Goal: Task Accomplishment & Management: Use online tool/utility

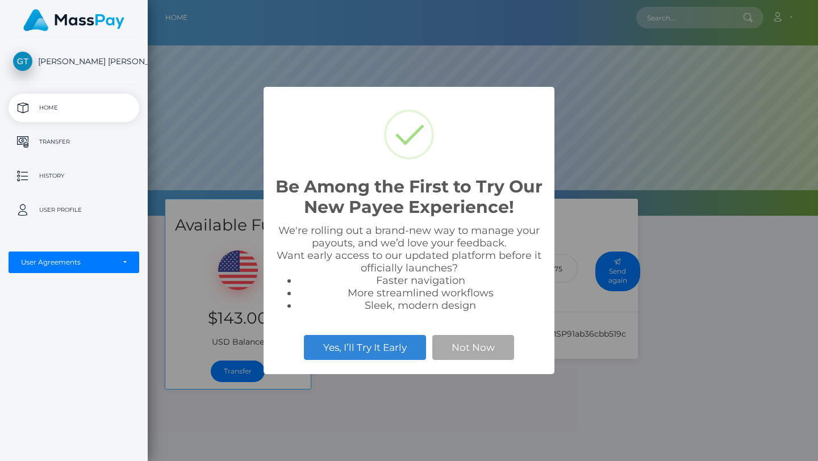
scroll to position [216, 670]
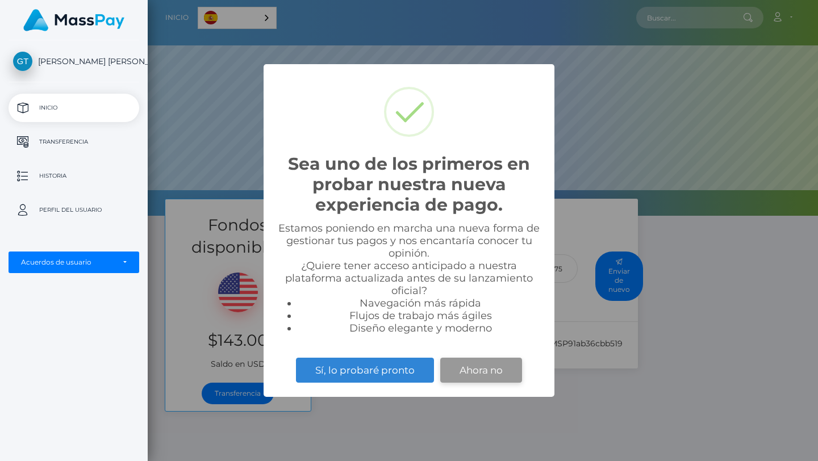
click at [482, 371] on button "Ahora no" at bounding box center [481, 370] width 82 height 25
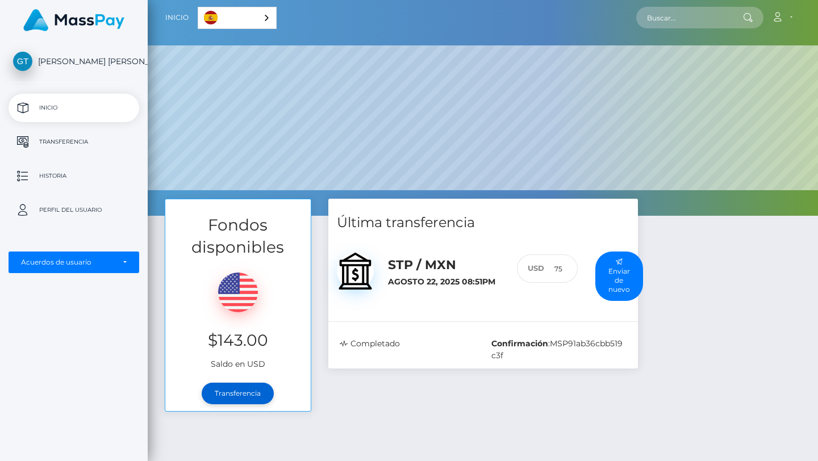
click at [235, 393] on link "Transferencia" at bounding box center [238, 394] width 72 height 22
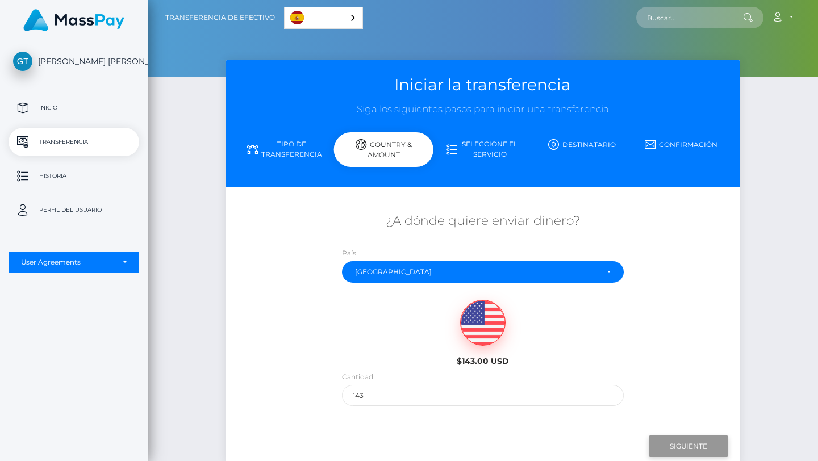
click at [671, 445] on input "Next" at bounding box center [689, 447] width 80 height 22
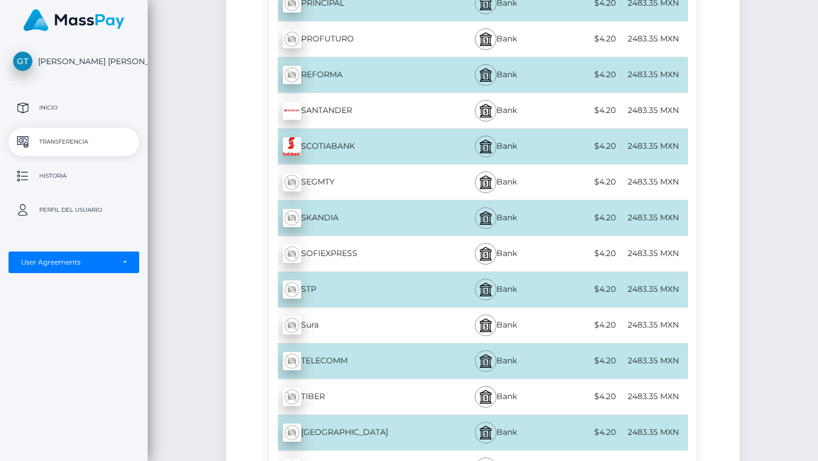
scroll to position [3800, 0]
click at [335, 290] on div "STP - MXN" at bounding box center [356, 289] width 174 height 32
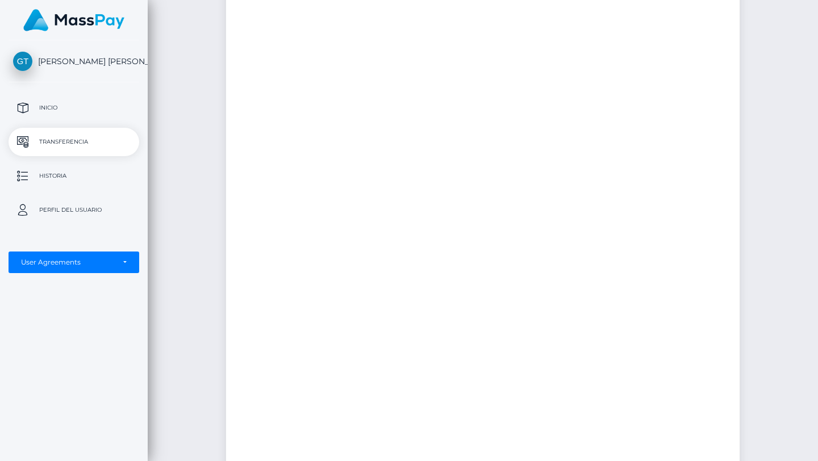
scroll to position [0, 0]
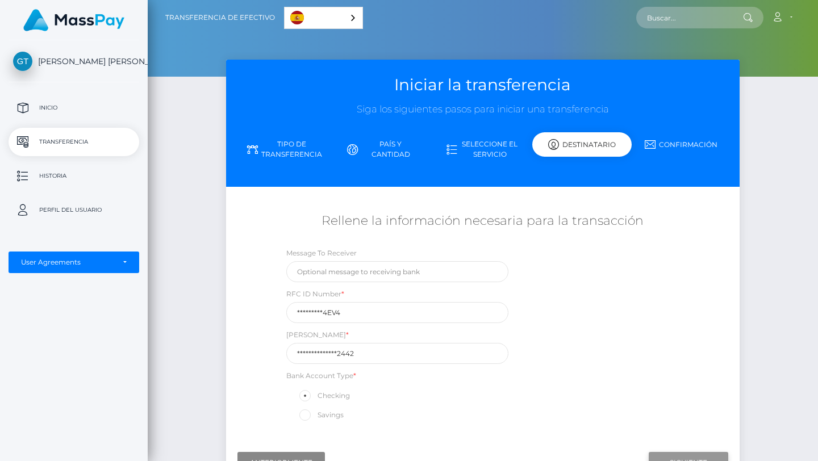
click at [702, 456] on input "Next" at bounding box center [689, 463] width 80 height 22
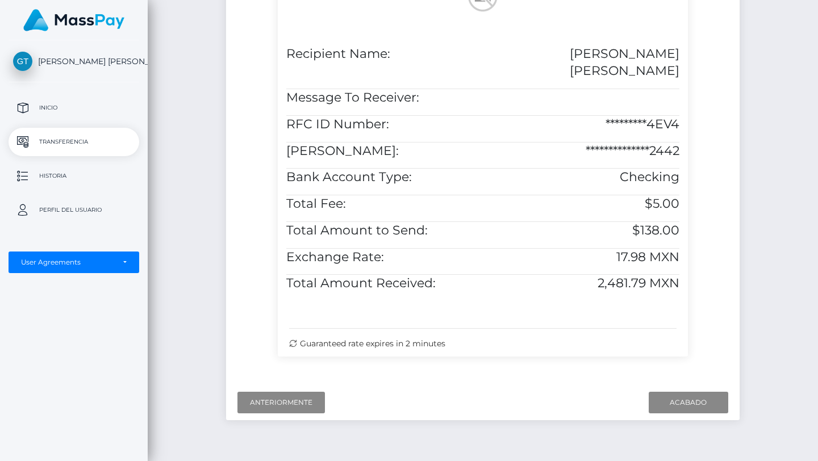
scroll to position [371, 0]
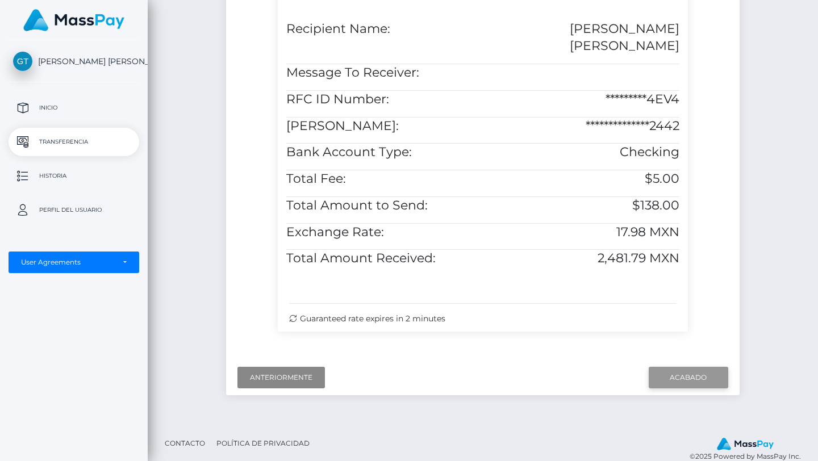
click at [683, 367] on input "Finish" at bounding box center [689, 378] width 80 height 22
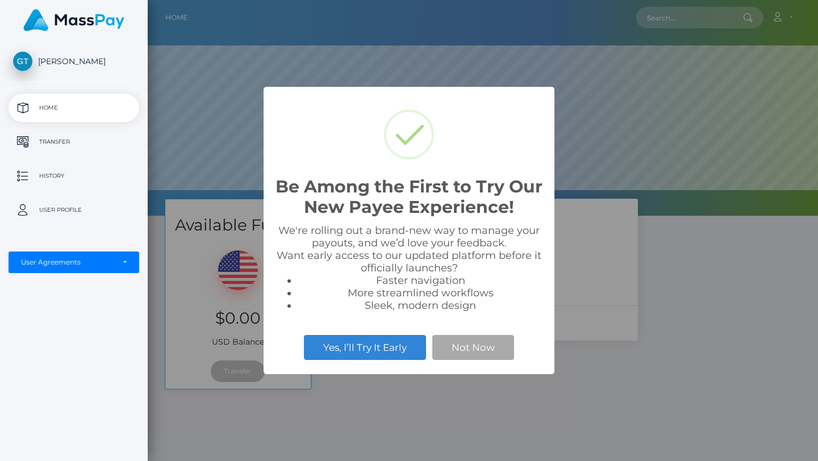
scroll to position [216, 670]
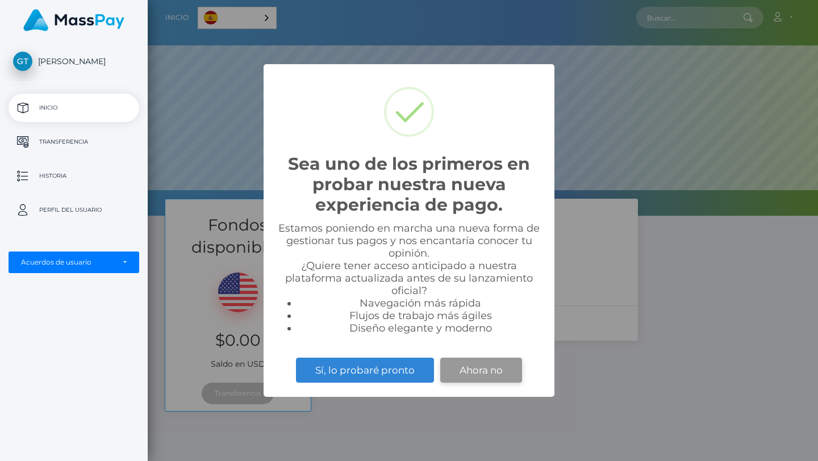
click at [466, 377] on button "Ahora no" at bounding box center [481, 370] width 82 height 25
